Goal: Transaction & Acquisition: Purchase product/service

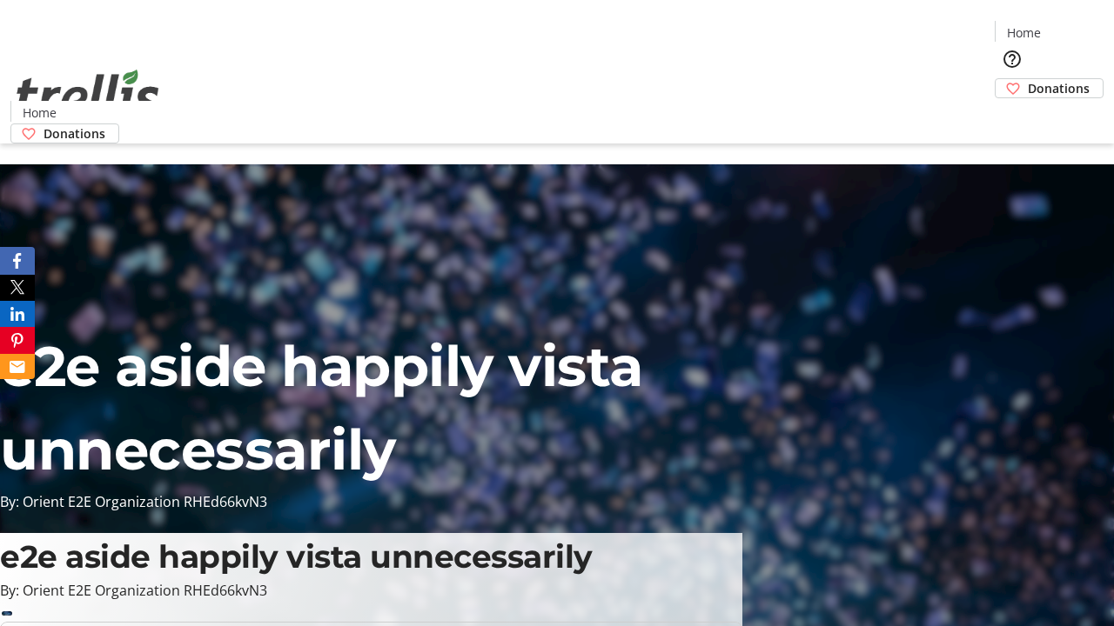
click at [1027, 79] on span "Donations" at bounding box center [1058, 88] width 62 height 18
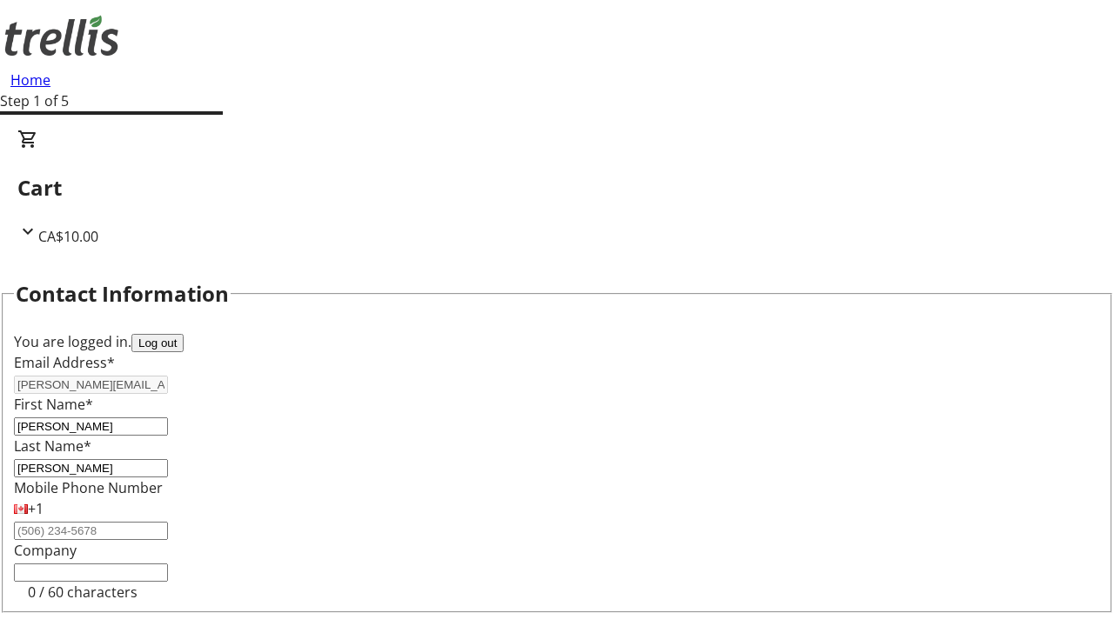
select select "BC"
select select "CA"
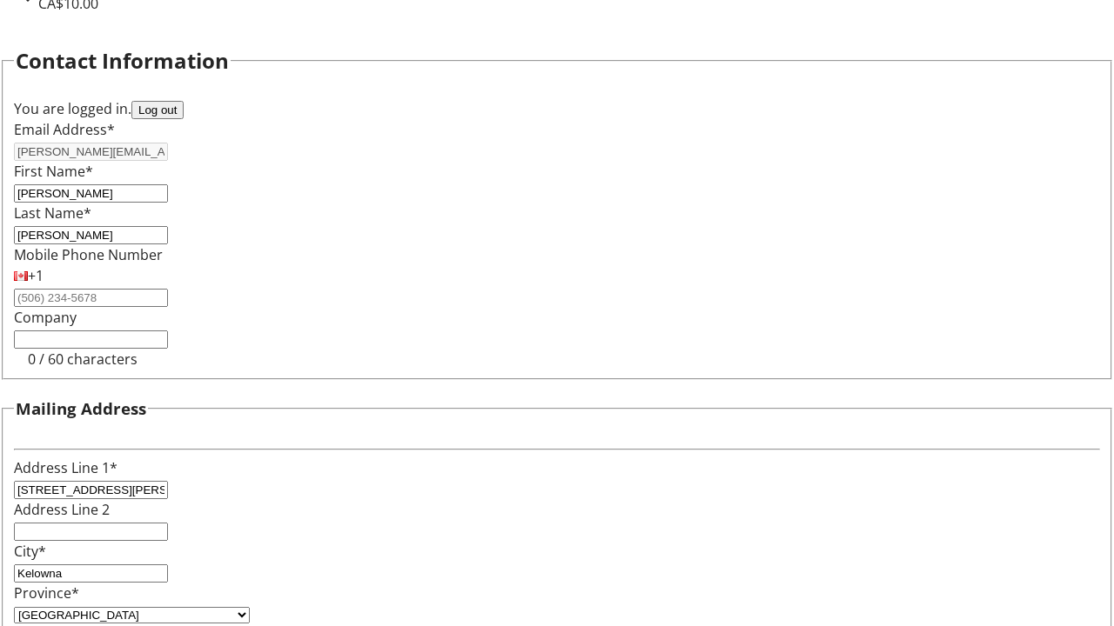
type input "V1Y 0C2"
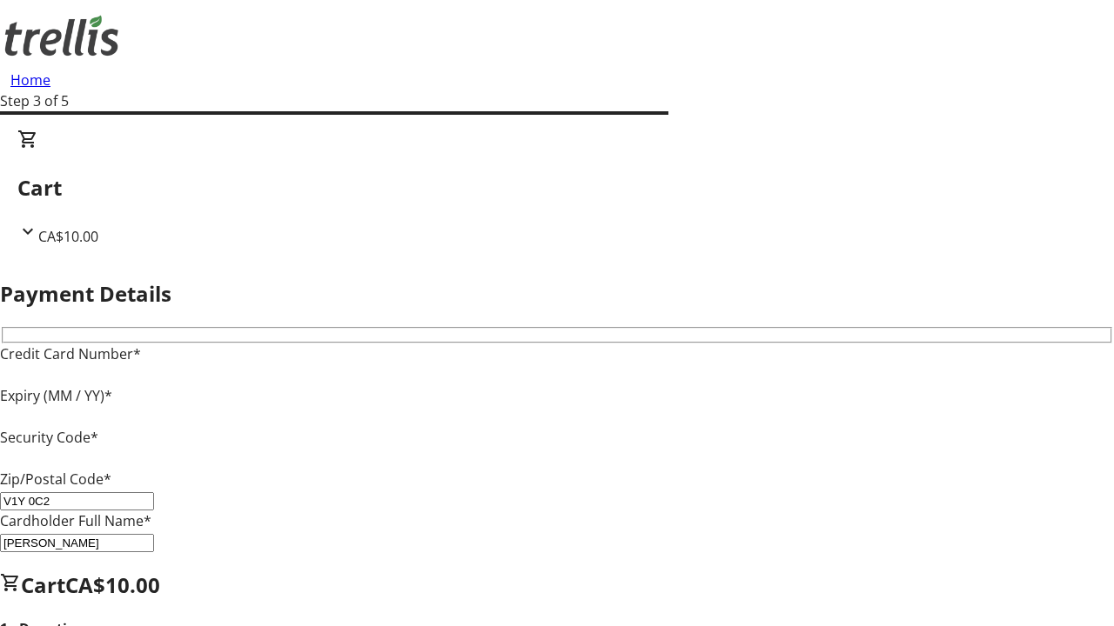
type input "V1Y 0C2"
